Goal: Task Accomplishment & Management: Complete application form

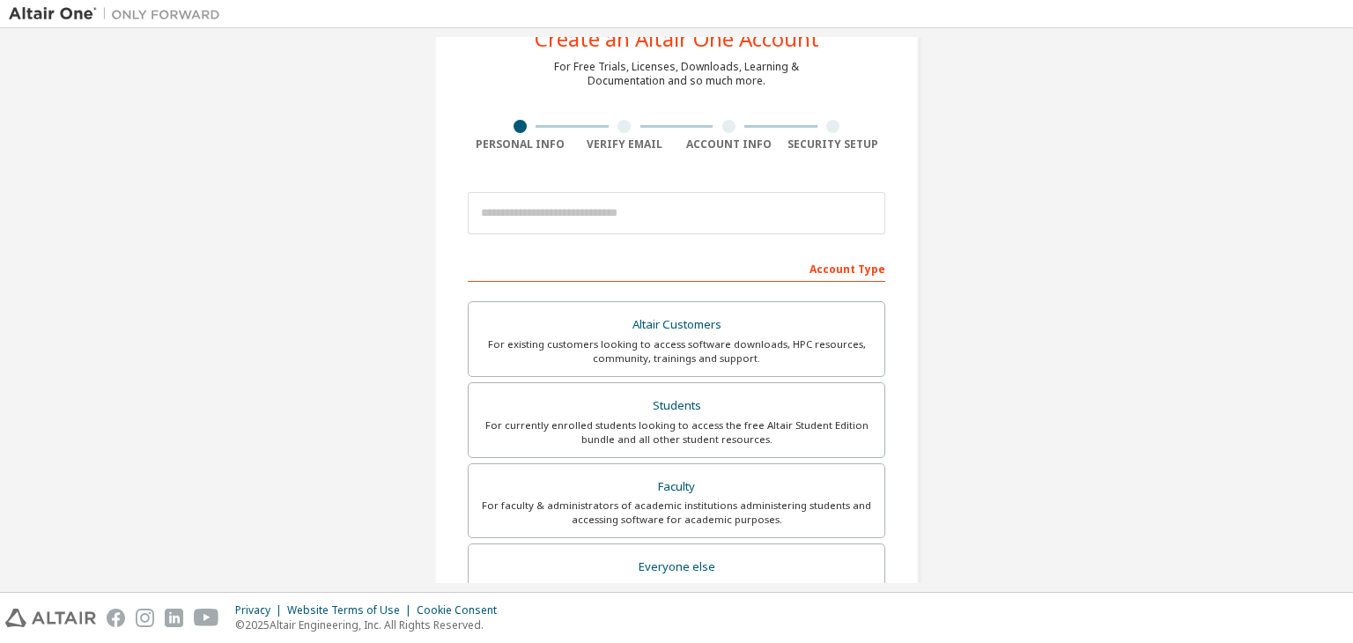
scroll to position [65, 0]
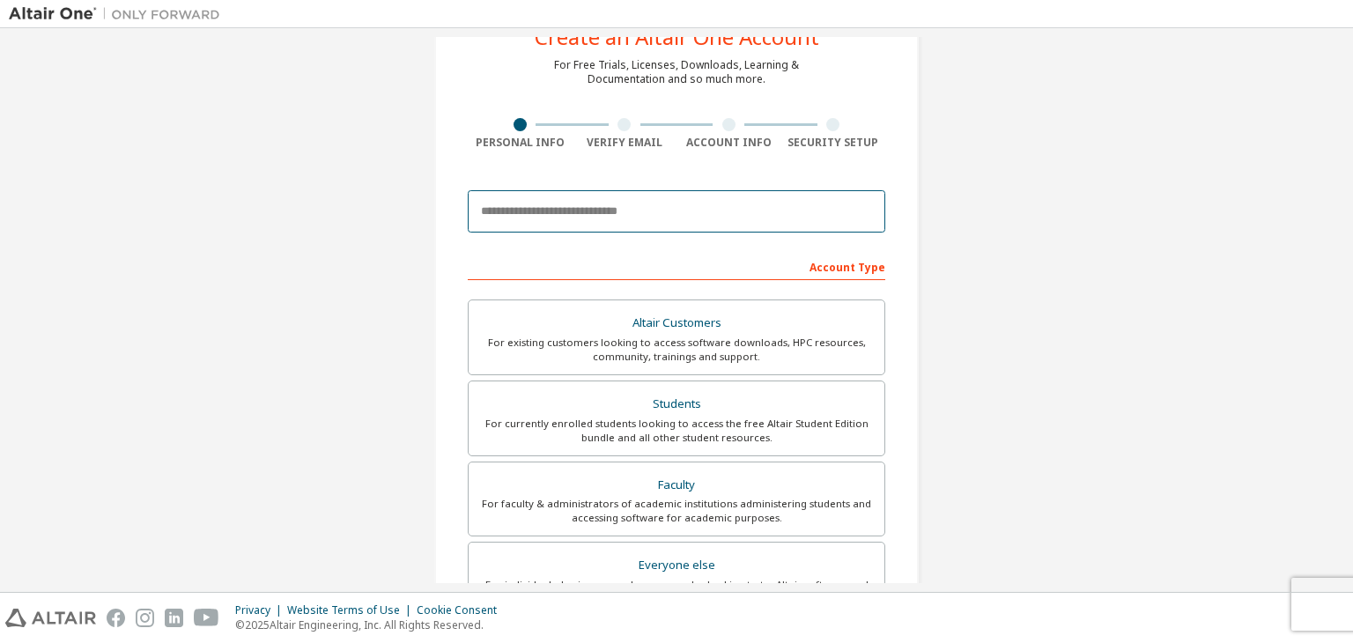
click at [655, 217] on input "email" at bounding box center [677, 211] width 418 height 42
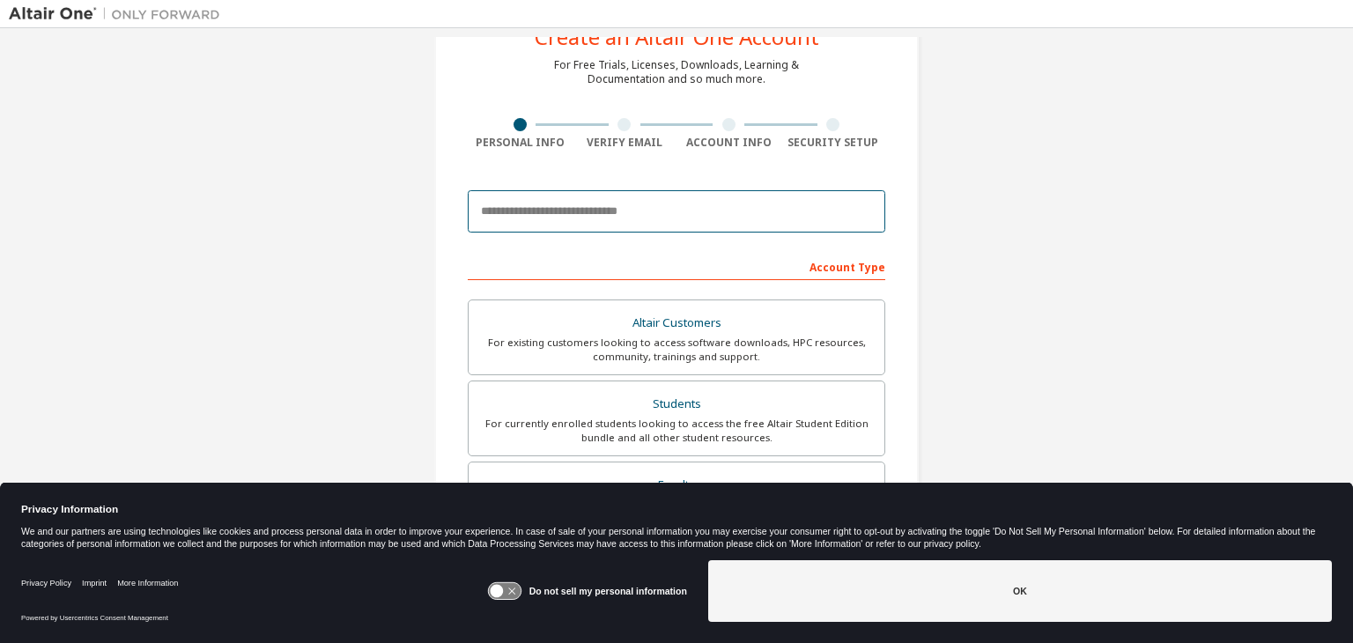
click at [655, 217] on input "email" at bounding box center [677, 211] width 418 height 42
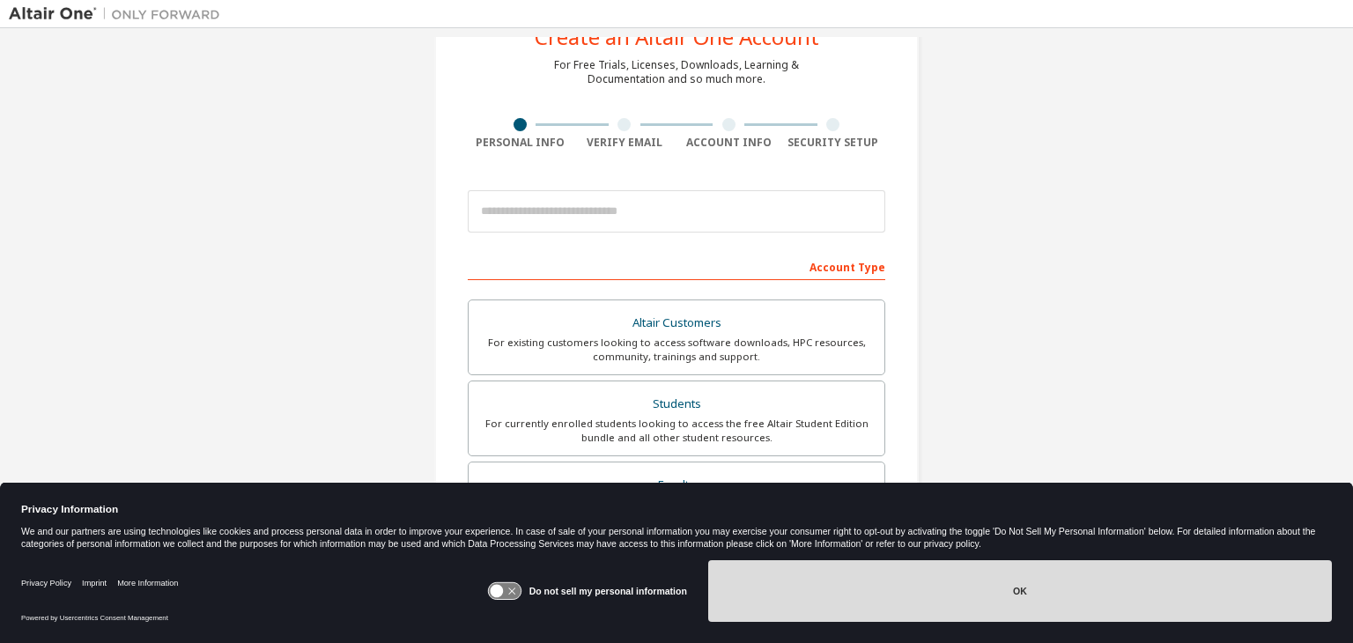
click at [972, 604] on button "OK" at bounding box center [1020, 591] width 624 height 62
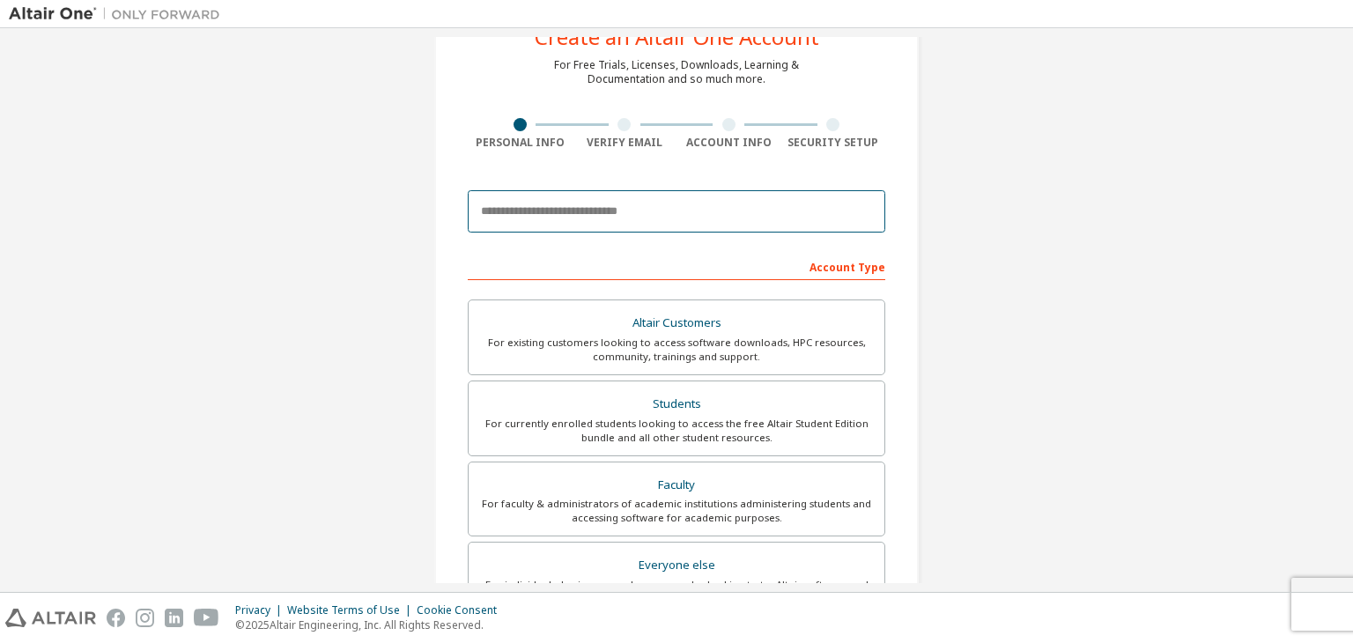
click at [655, 225] on input "email" at bounding box center [677, 211] width 418 height 42
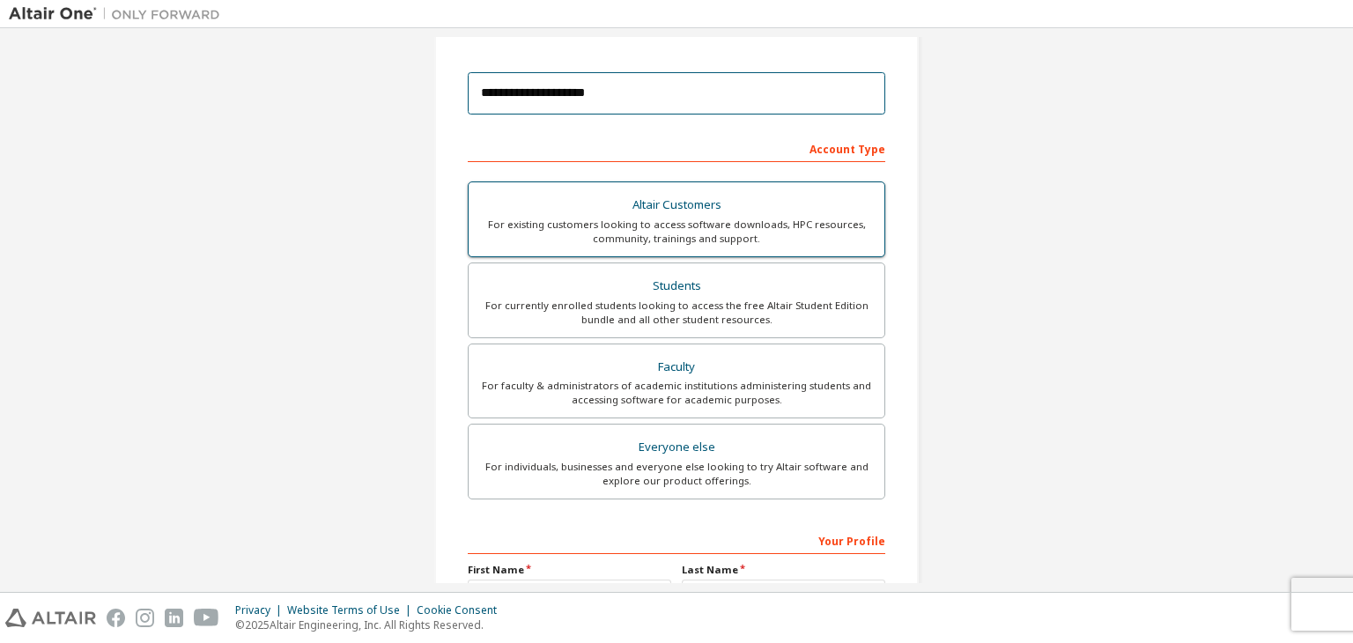
scroll to position [197, 0]
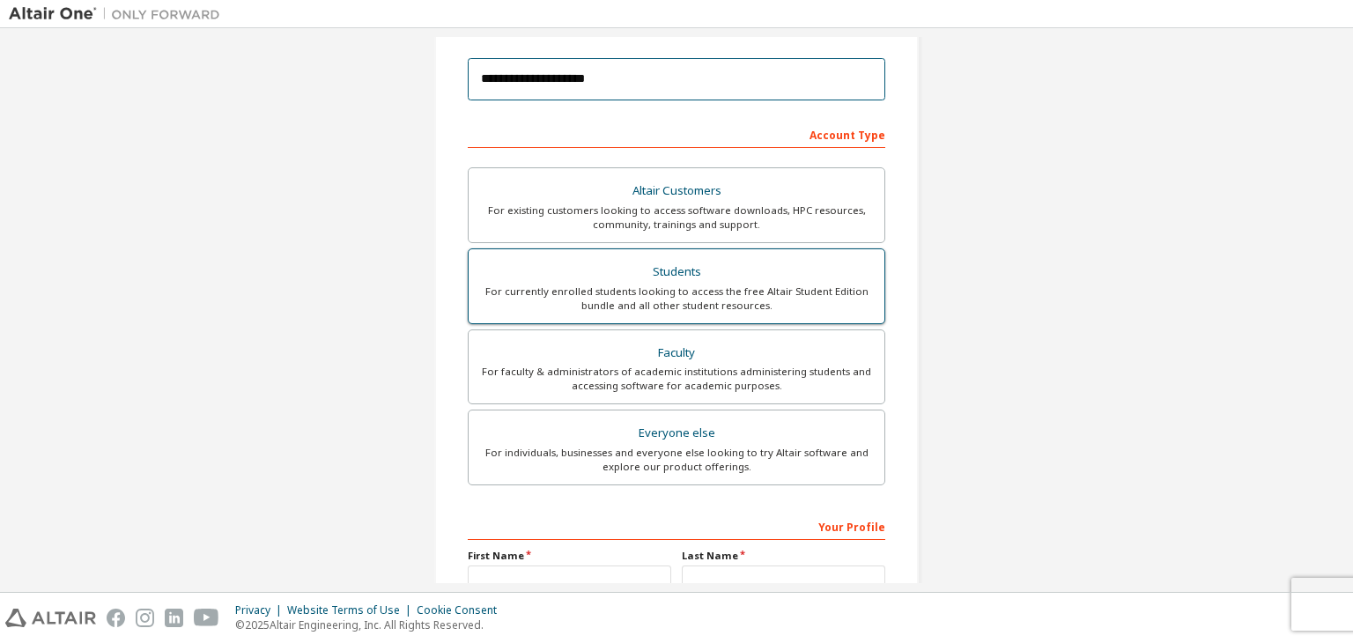
type input "**********"
click at [772, 290] on div "For currently enrolled students looking to access the free Altair Student Editi…" at bounding box center [676, 299] width 395 height 28
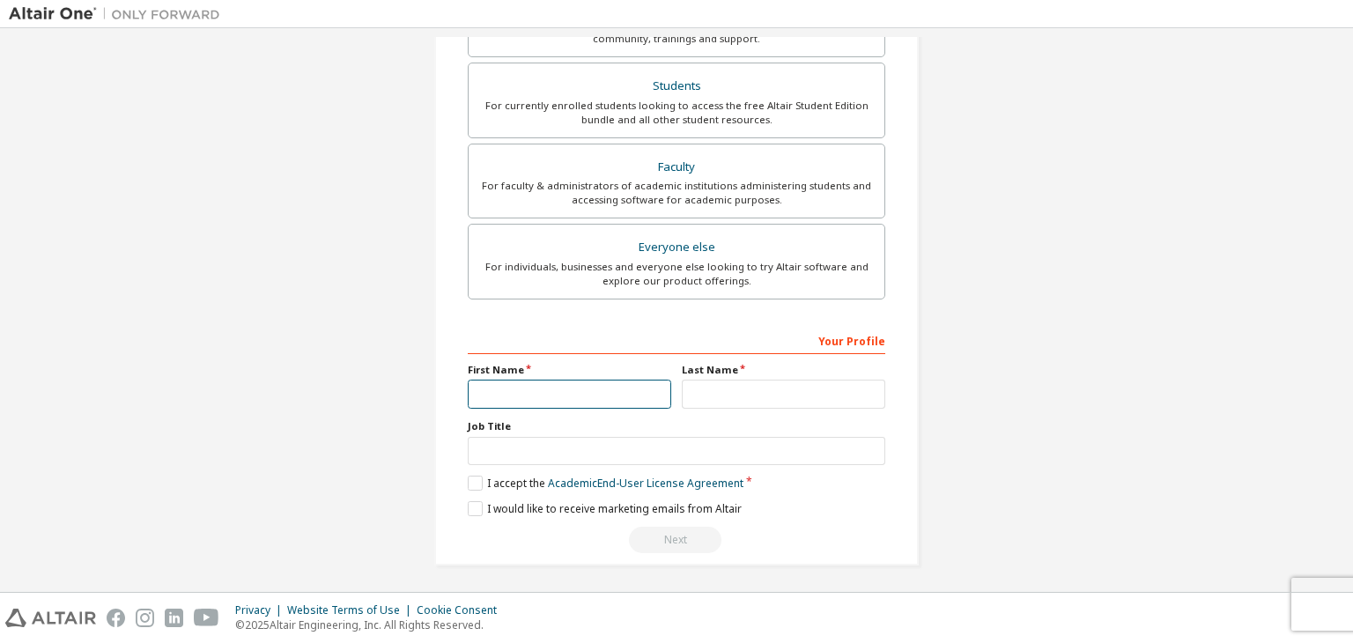
click at [550, 392] on input "text" at bounding box center [569, 394] width 203 height 29
type input "*****"
click at [761, 403] on input "text" at bounding box center [783, 394] width 203 height 29
type input "********"
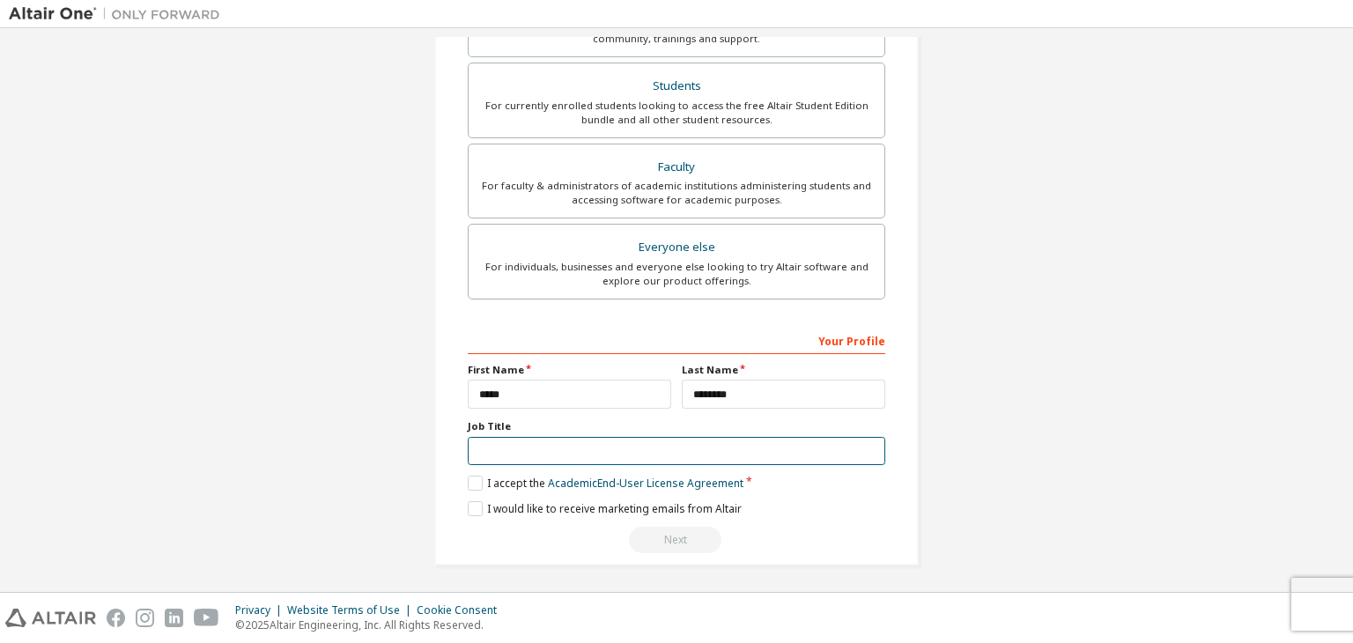
click at [608, 442] on input "text" at bounding box center [677, 451] width 418 height 29
type input "*******"
click at [468, 478] on label "I accept the Academic End-User License Agreement" at bounding box center [606, 483] width 276 height 15
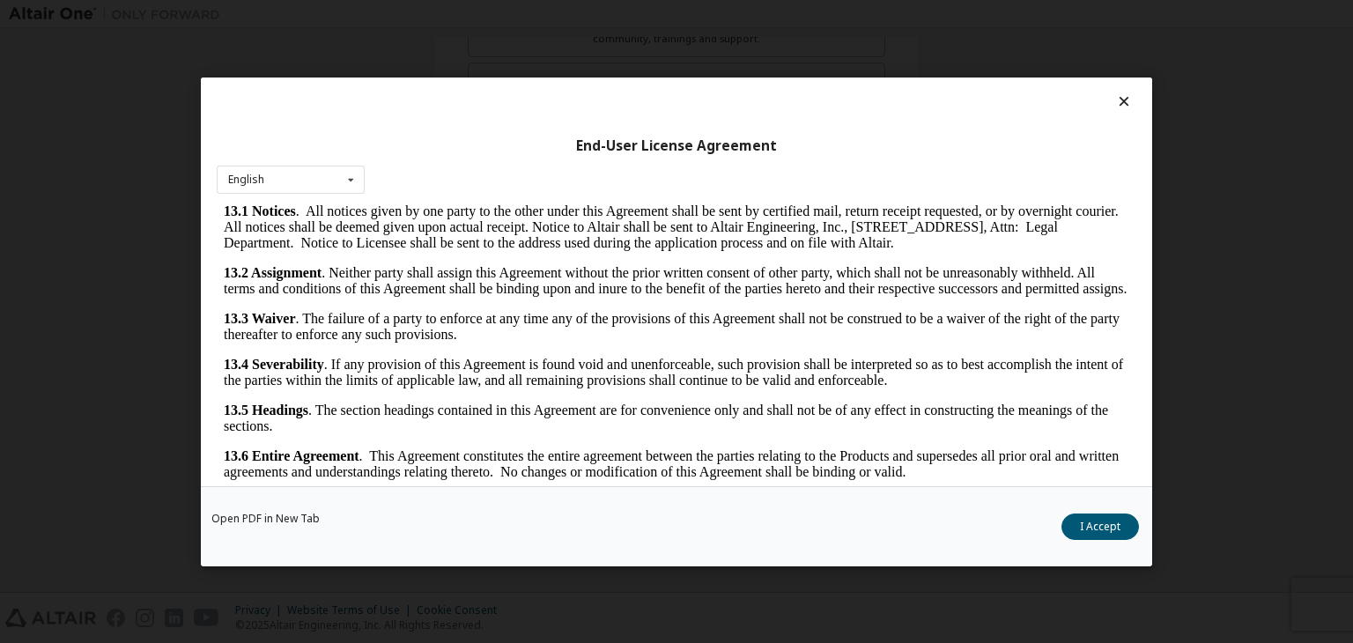
scroll to position [27, 0]
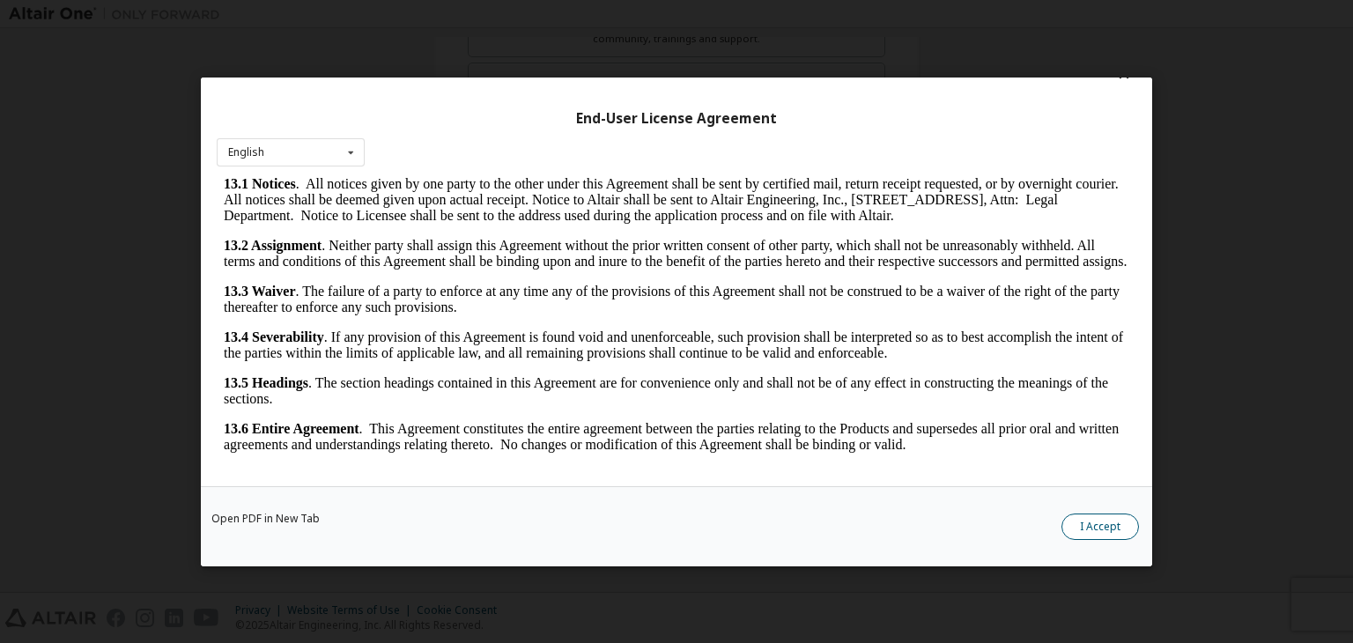
click at [1111, 526] on button "I Accept" at bounding box center [1100, 527] width 78 height 26
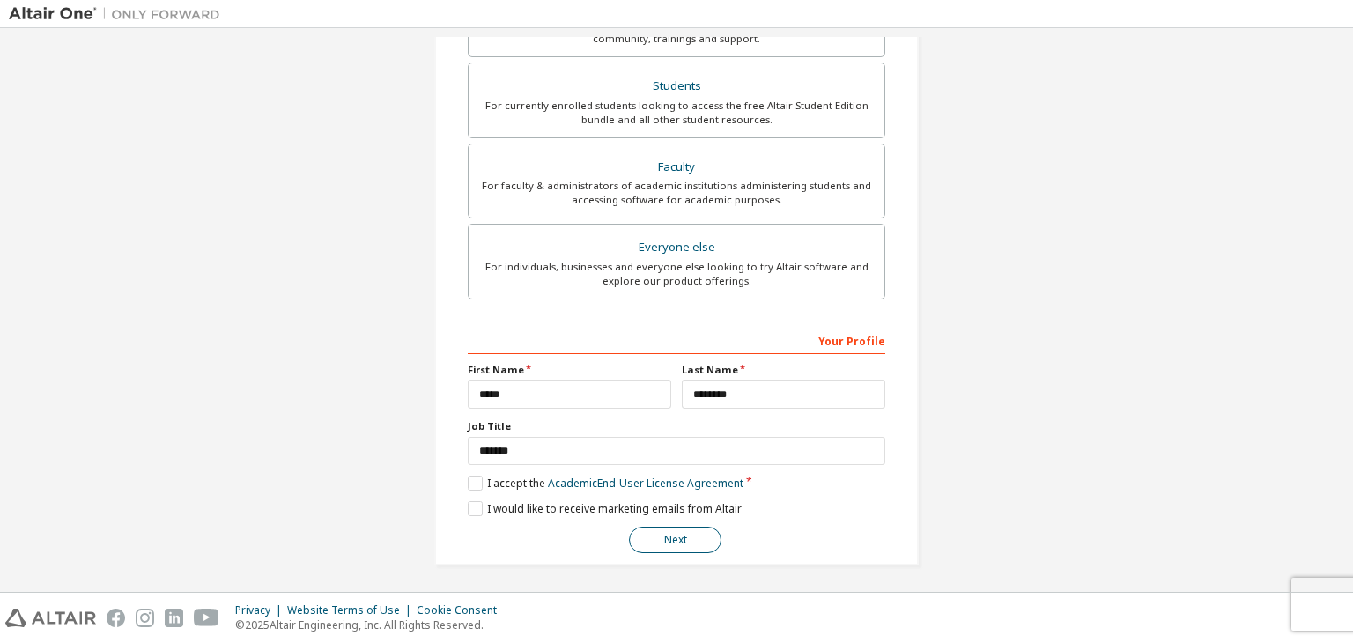
click at [676, 535] on button "Next" at bounding box center [675, 540] width 92 height 26
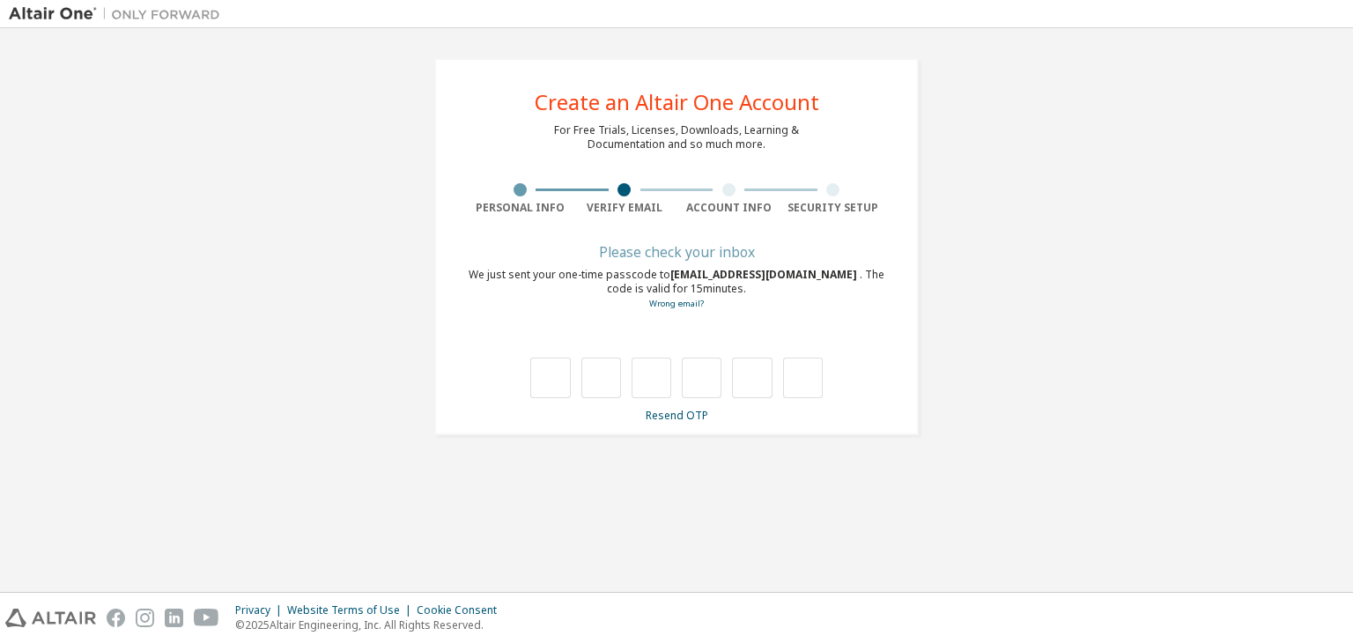
scroll to position [0, 0]
type input "*"
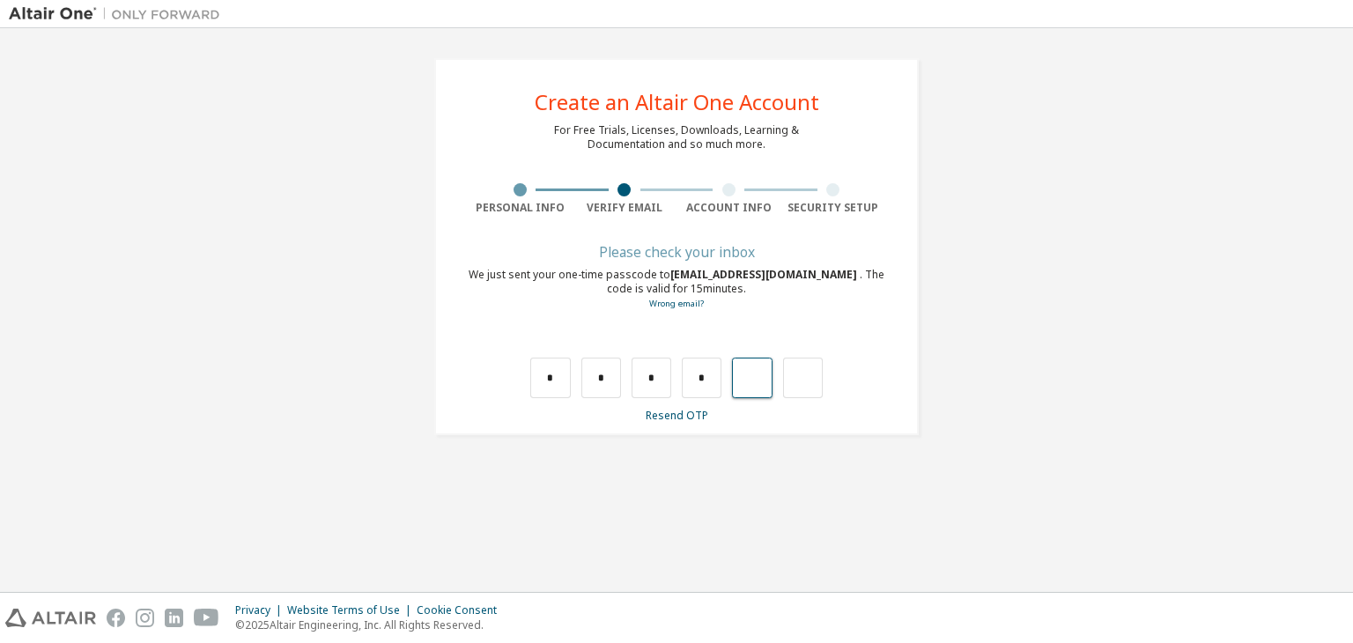
type input "*"
